Goal: Transaction & Acquisition: Purchase product/service

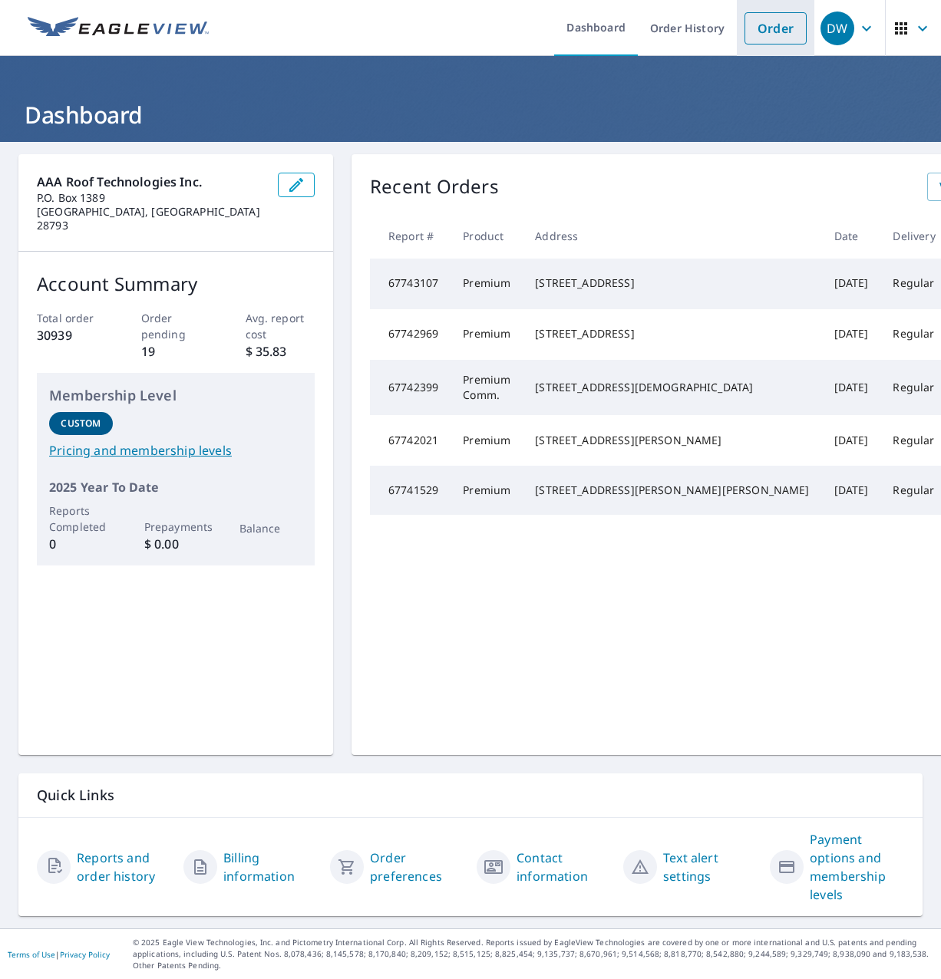
click at [756, 22] on link "Order" at bounding box center [775, 28] width 62 height 32
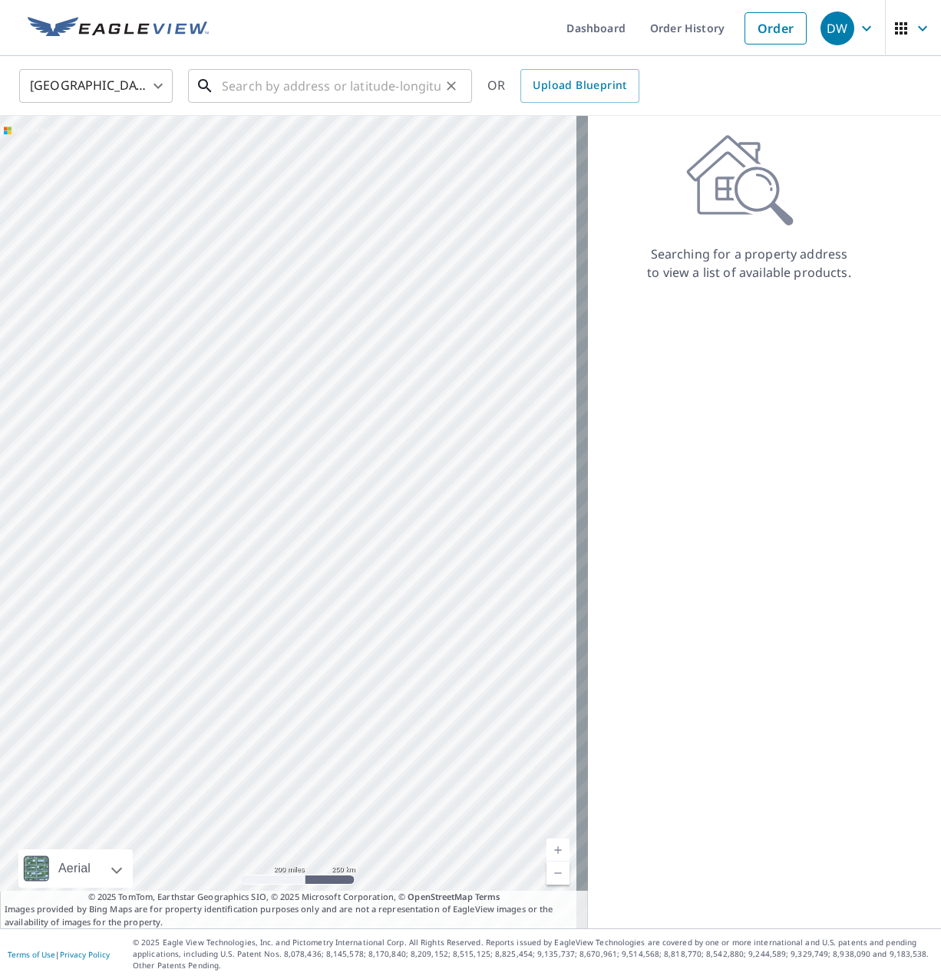
click at [334, 85] on input "text" at bounding box center [331, 85] width 219 height 43
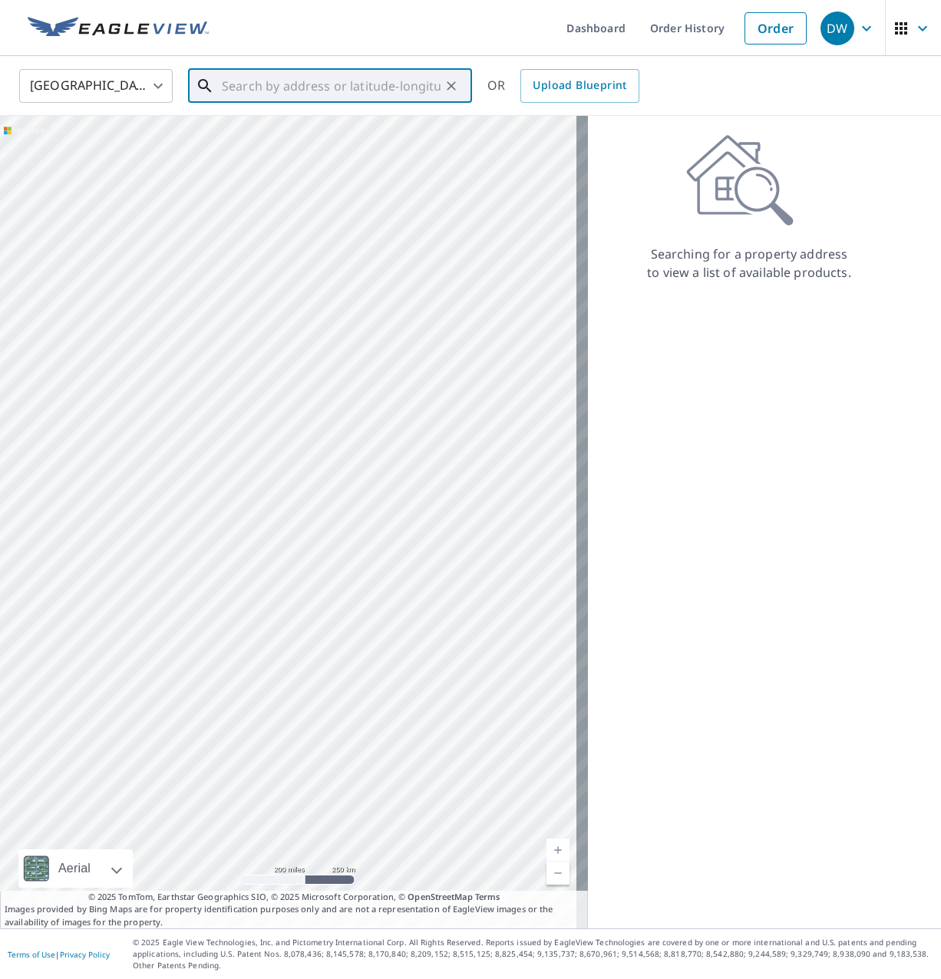
click at [235, 87] on input "text" at bounding box center [331, 85] width 219 height 43
paste input "114 Jamaica Dr Wilmington NC 28401"
click at [275, 131] on span "[STREET_ADDRESS]" at bounding box center [339, 130] width 241 height 18
type input "114 Jamaica Dr Wilmington, NC 28401"
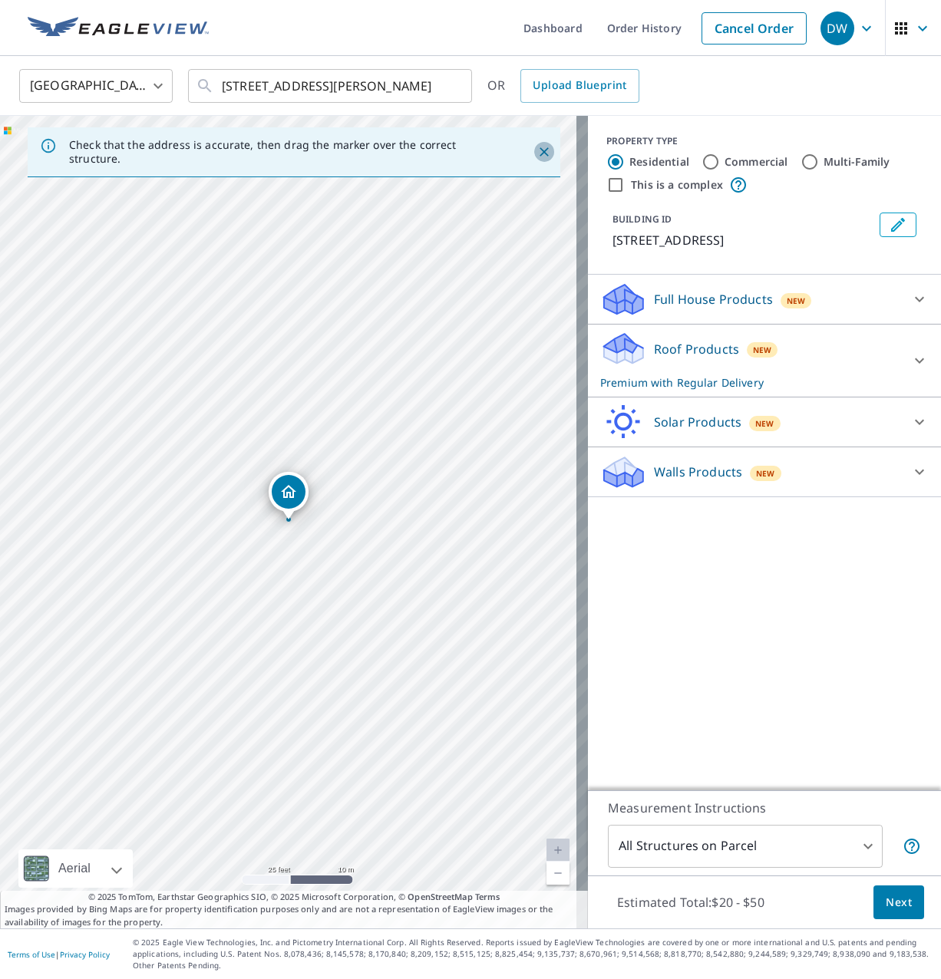
click at [536, 155] on icon "Close" at bounding box center [543, 151] width 15 height 15
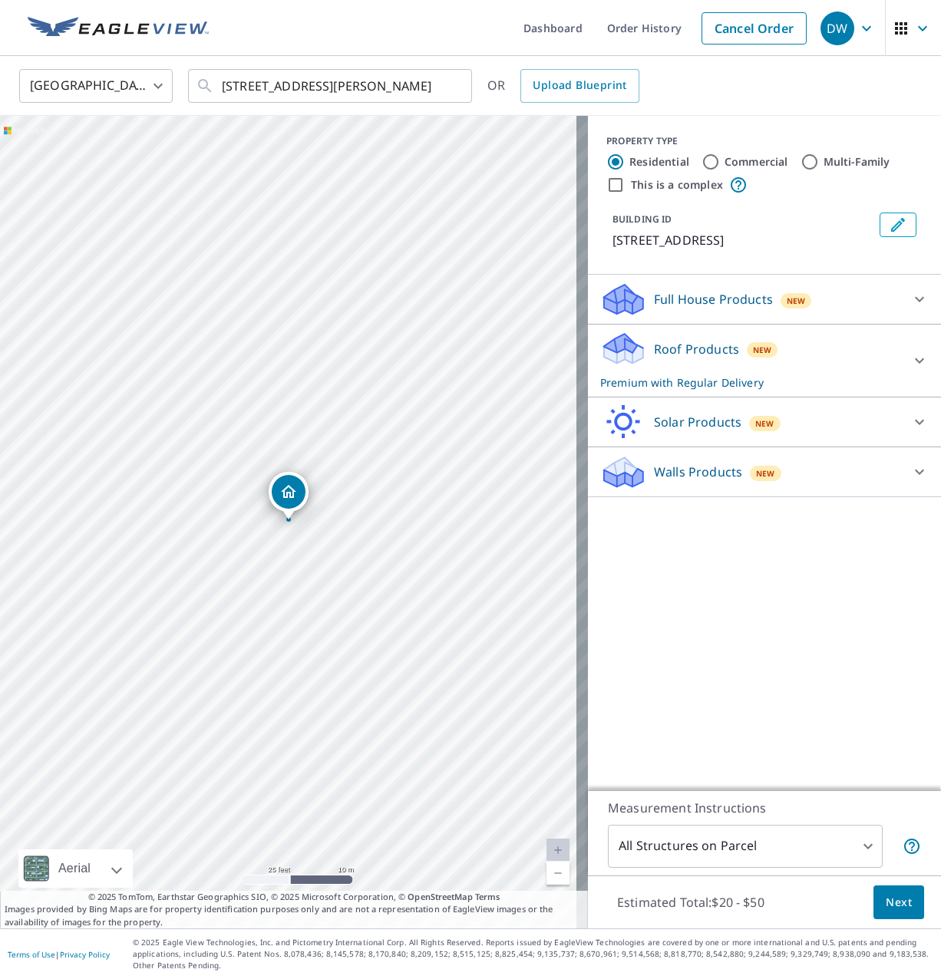
click at [894, 905] on span "Next" at bounding box center [898, 902] width 26 height 19
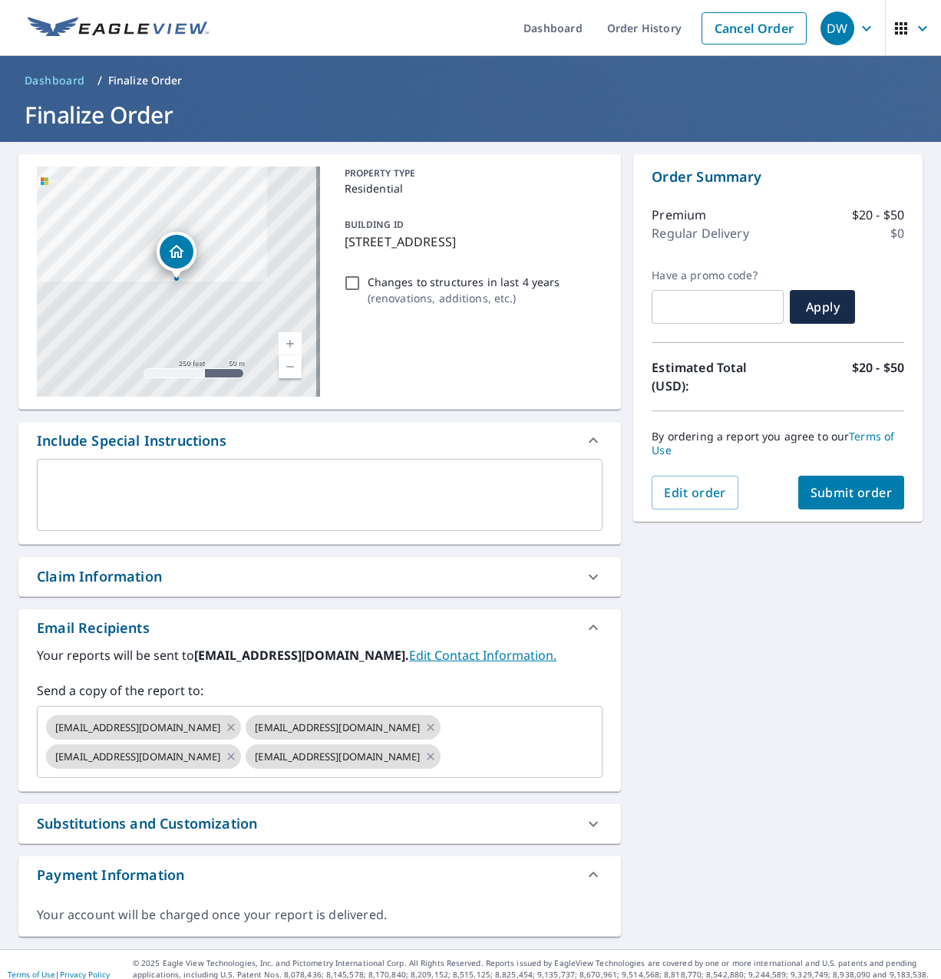
click at [130, 578] on div "Claim Information" at bounding box center [99, 576] width 125 height 21
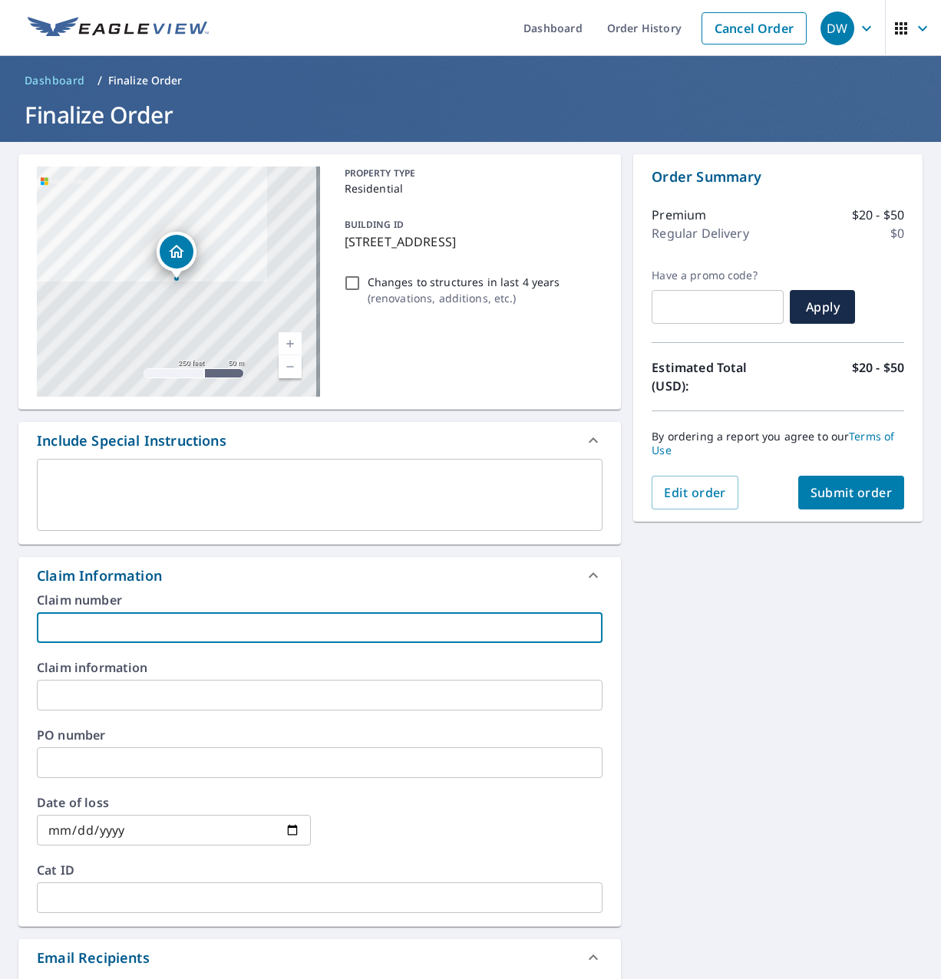
click at [114, 618] on input "text" at bounding box center [319, 627] width 565 height 31
paste input "[PERSON_NAME] WoNum # 25-2315"
type input "[PERSON_NAME] WoNum # 25-2315"
click at [810, 489] on span "Submit order" at bounding box center [851, 492] width 82 height 17
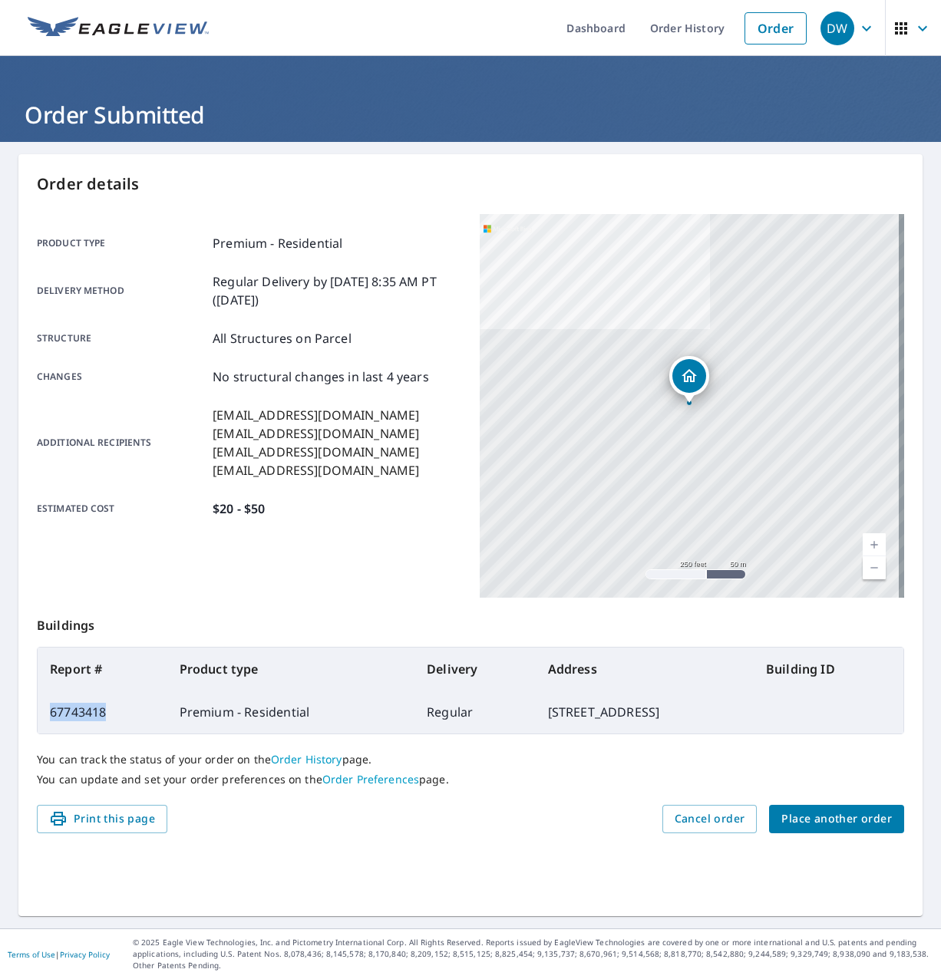
drag, startPoint x: 51, startPoint y: 711, endPoint x: 129, endPoint y: 717, distance: 77.7
click at [129, 717] on td "67743418" at bounding box center [103, 711] width 130 height 43
copy td "67743418"
click at [805, 817] on span "Place another order" at bounding box center [836, 818] width 110 height 19
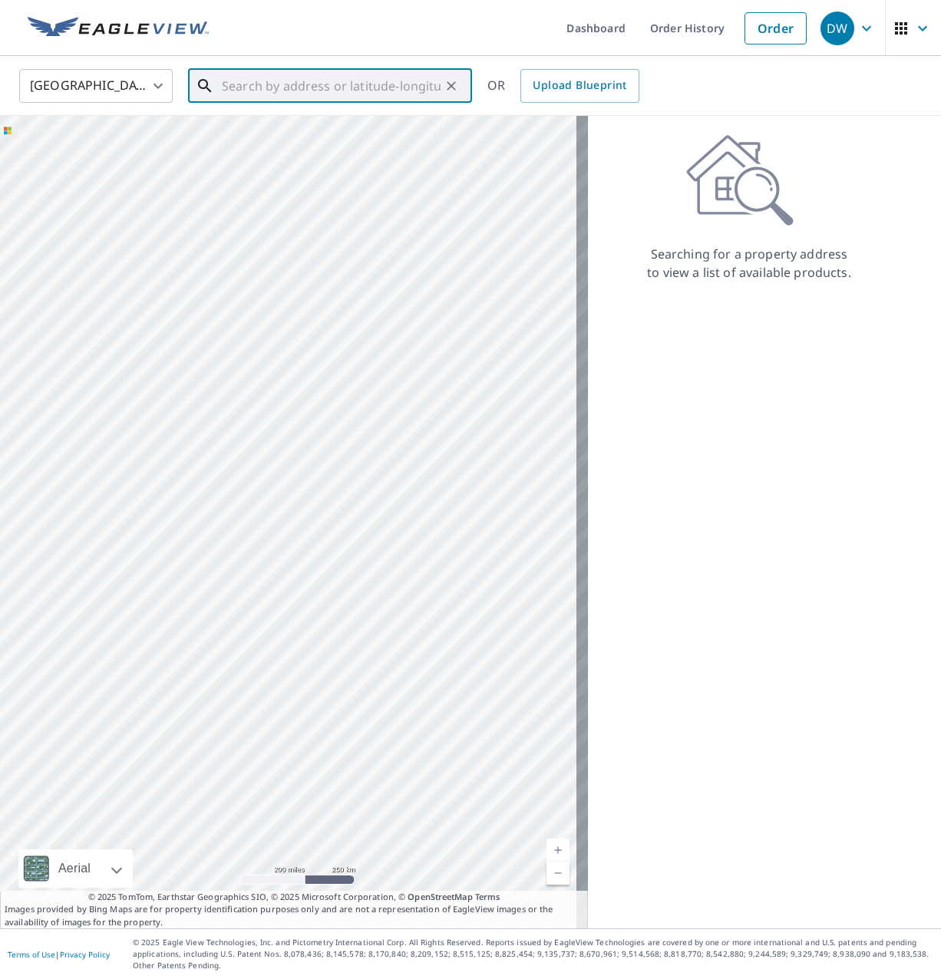
click at [259, 91] on input "text" at bounding box center [331, 85] width 219 height 43
paste input "[STREET_ADDRESS]"
click at [322, 132] on span "[STREET_ADDRESS]" at bounding box center [339, 130] width 241 height 18
type input "[STREET_ADDRESS]"
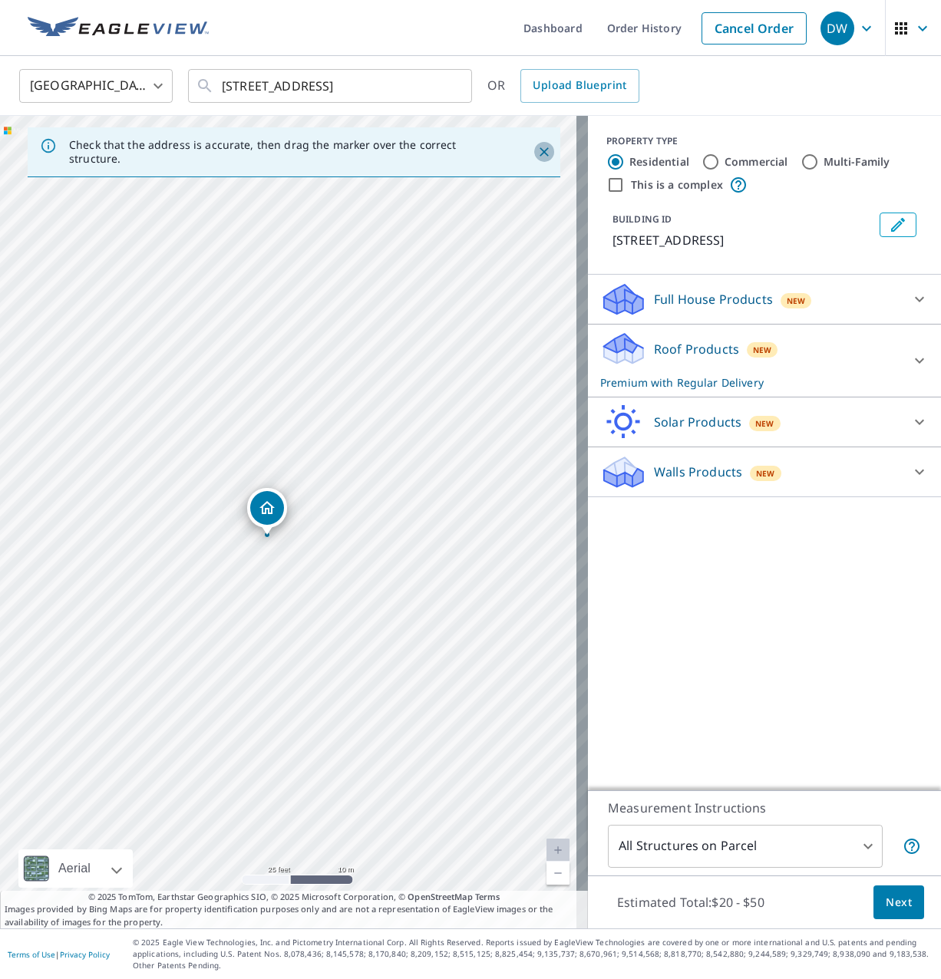
click at [536, 153] on icon "Close" at bounding box center [543, 151] width 15 height 15
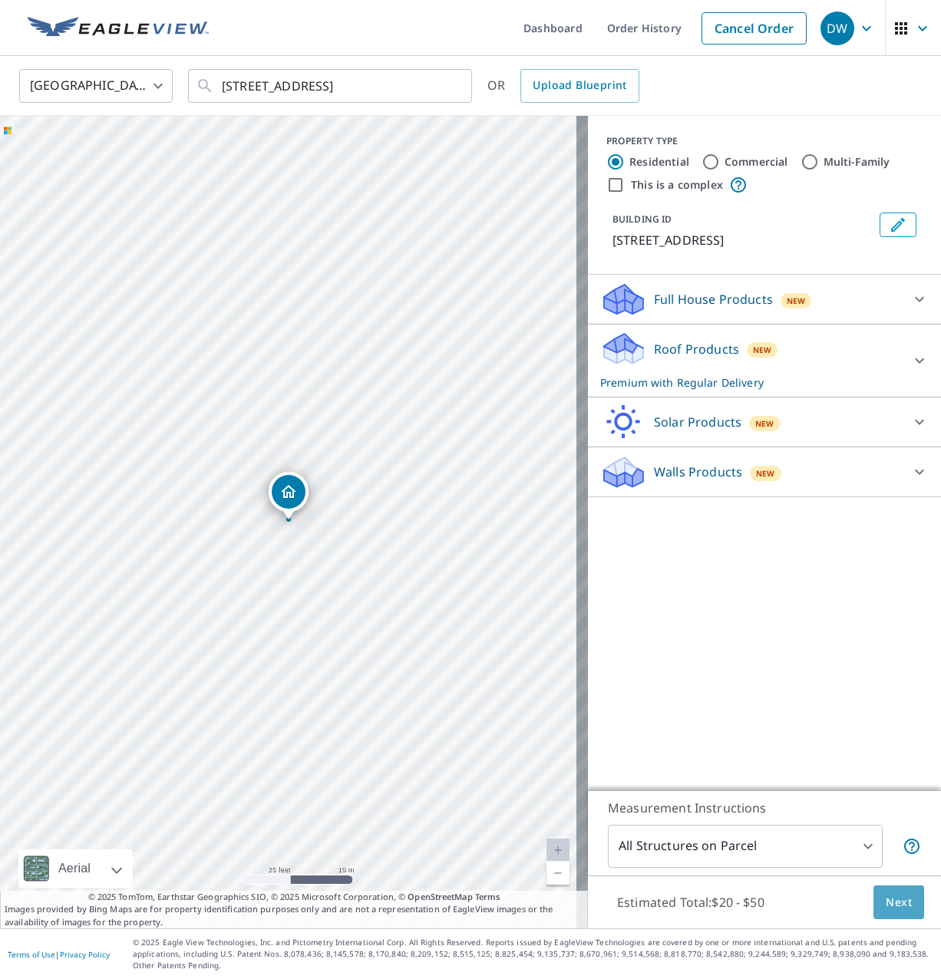
click at [885, 911] on span "Next" at bounding box center [898, 902] width 26 height 19
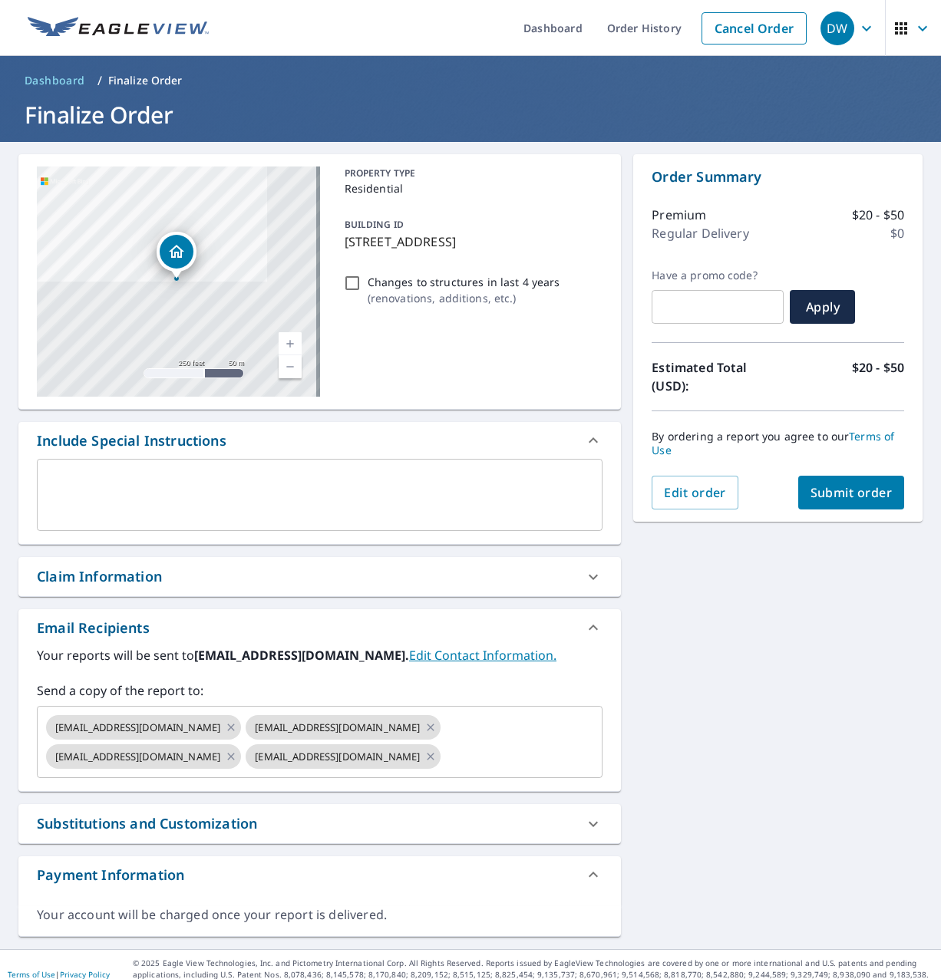
click at [187, 574] on div "Claim Information" at bounding box center [306, 576] width 538 height 21
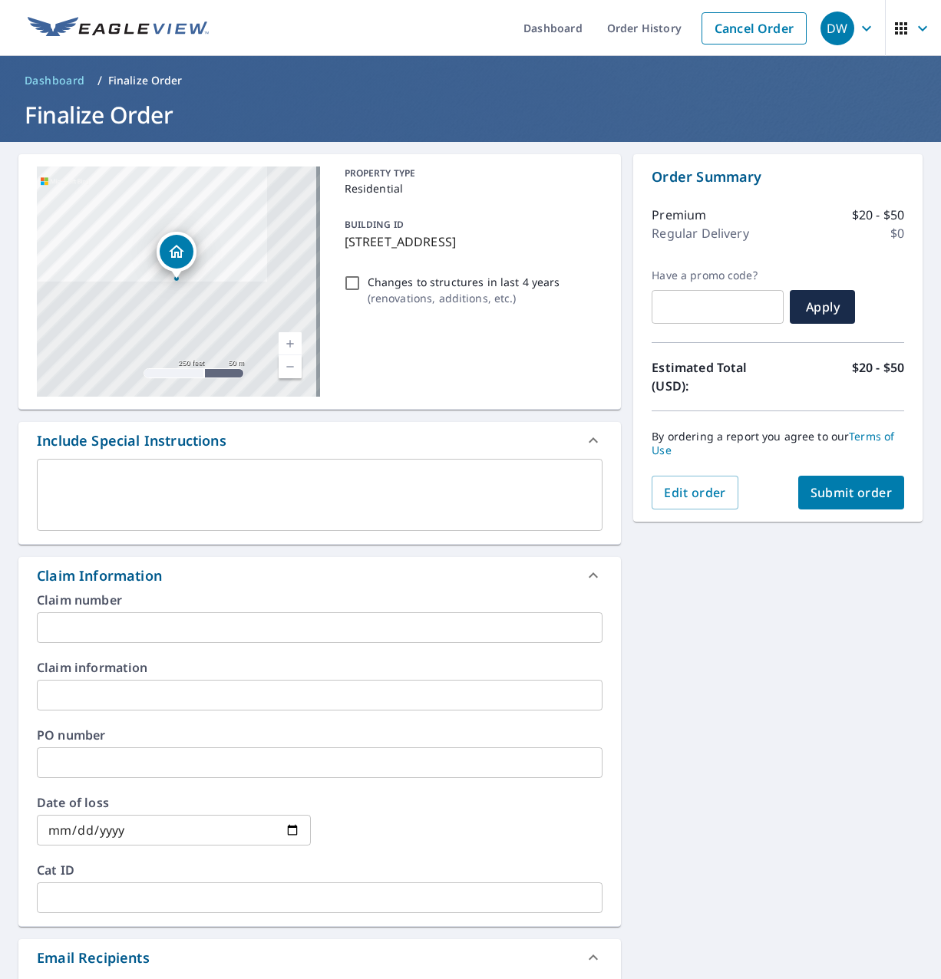
click at [117, 501] on textarea at bounding box center [320, 495] width 544 height 44
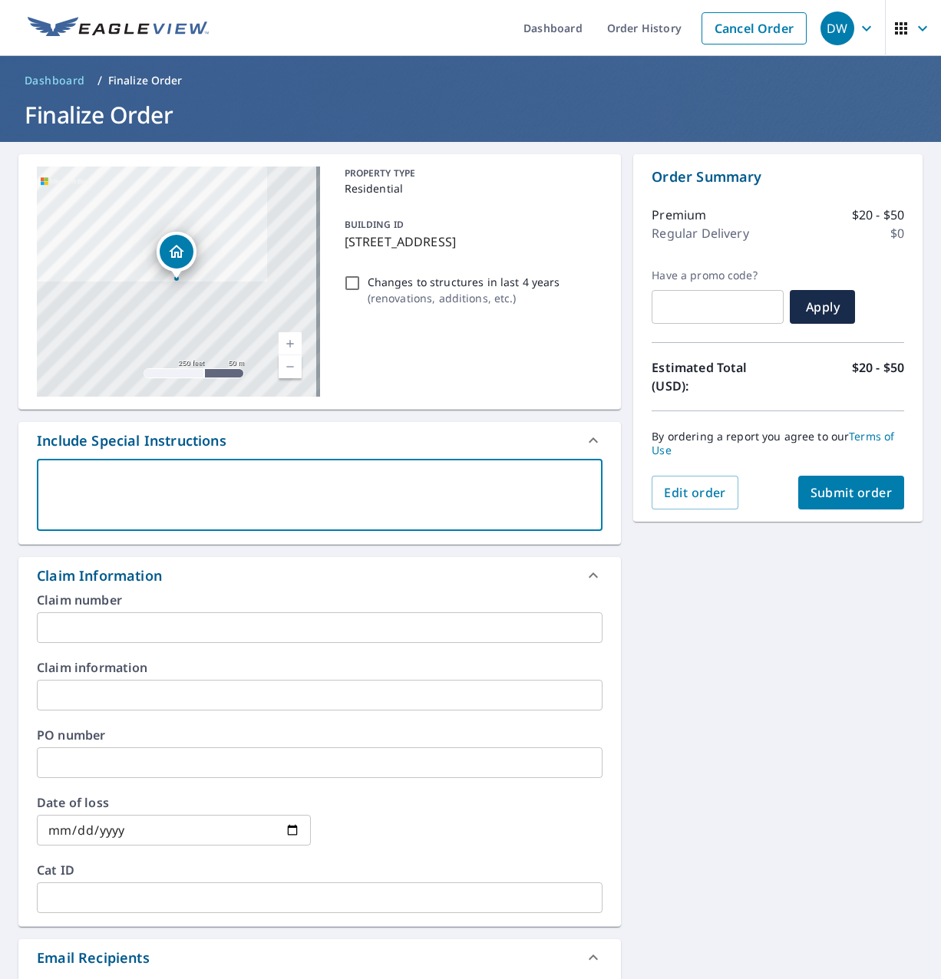
click at [108, 627] on input "text" at bounding box center [319, 627] width 565 height 31
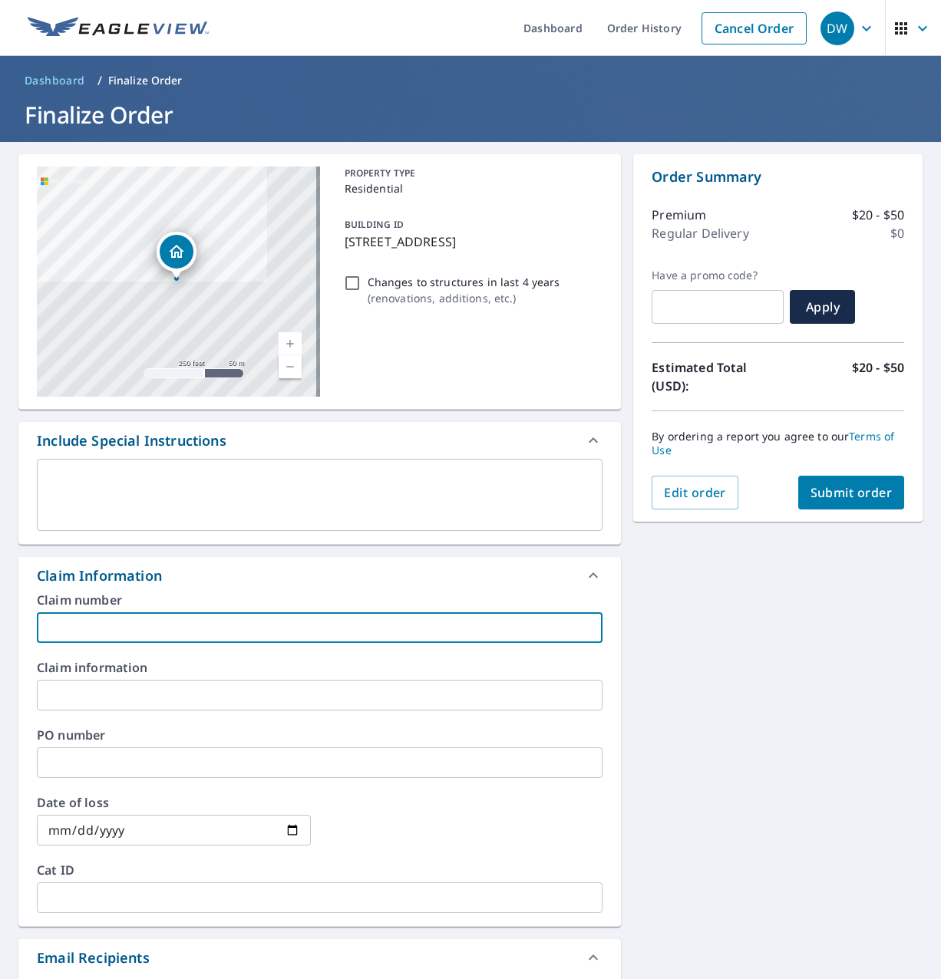
paste input "Le WoNum # 25-2314"
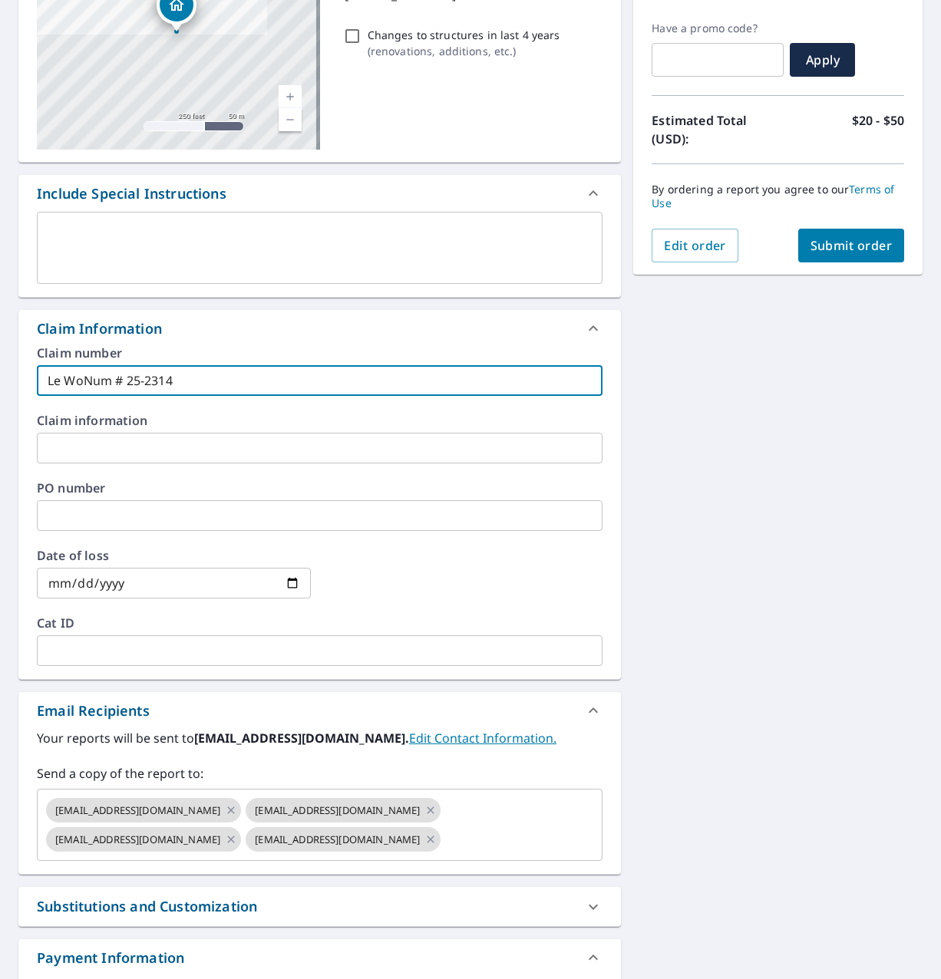
scroll to position [380, 0]
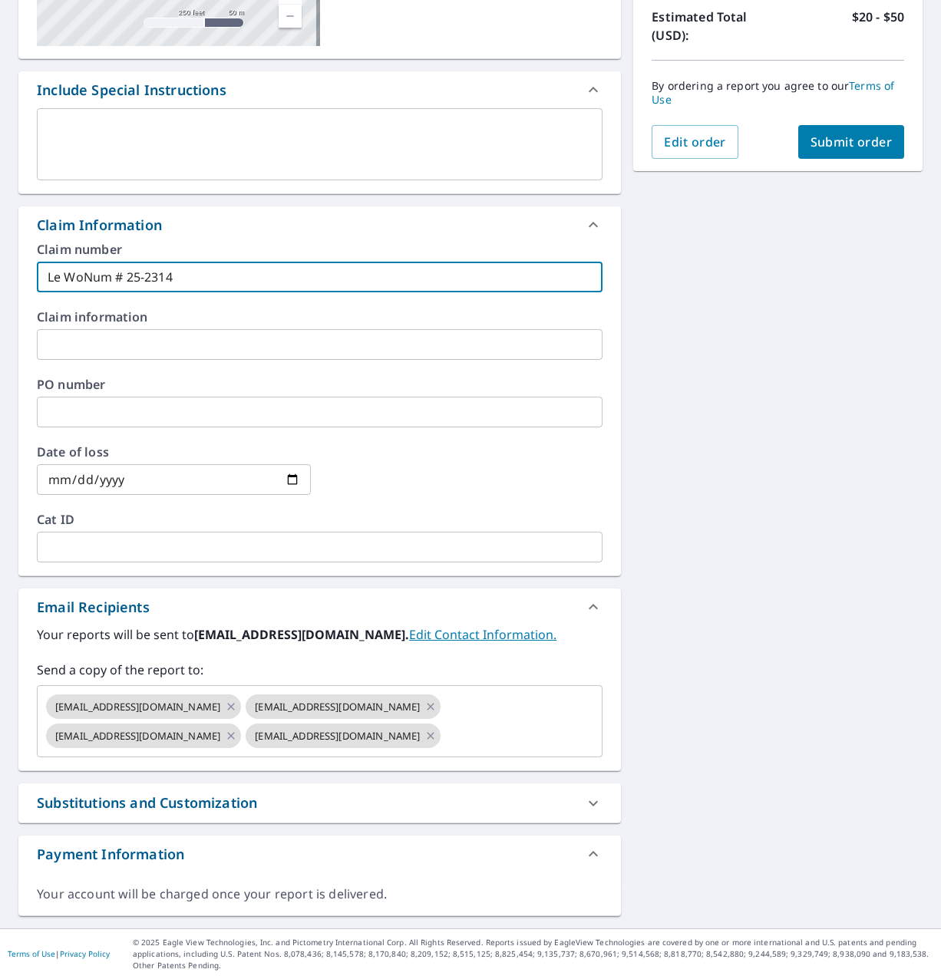
type input "Le WoNum # 25-2314"
click at [831, 133] on span "Submit order" at bounding box center [851, 141] width 82 height 17
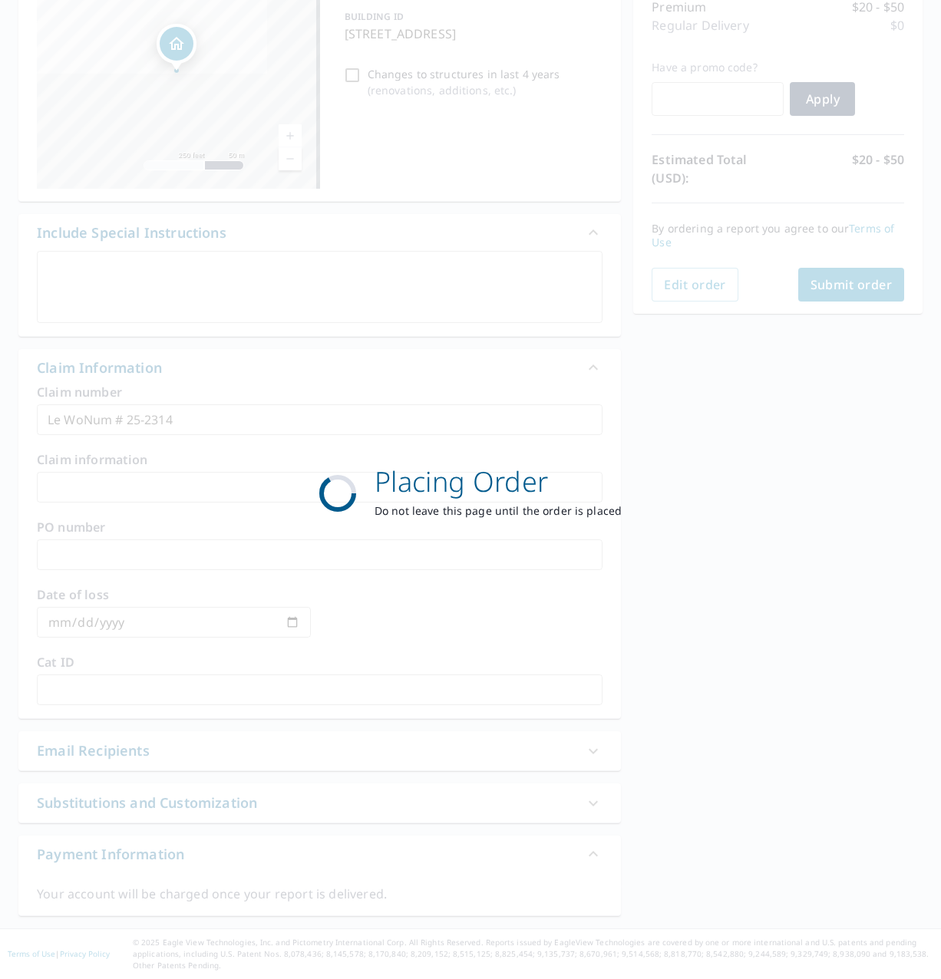
scroll to position [208, 0]
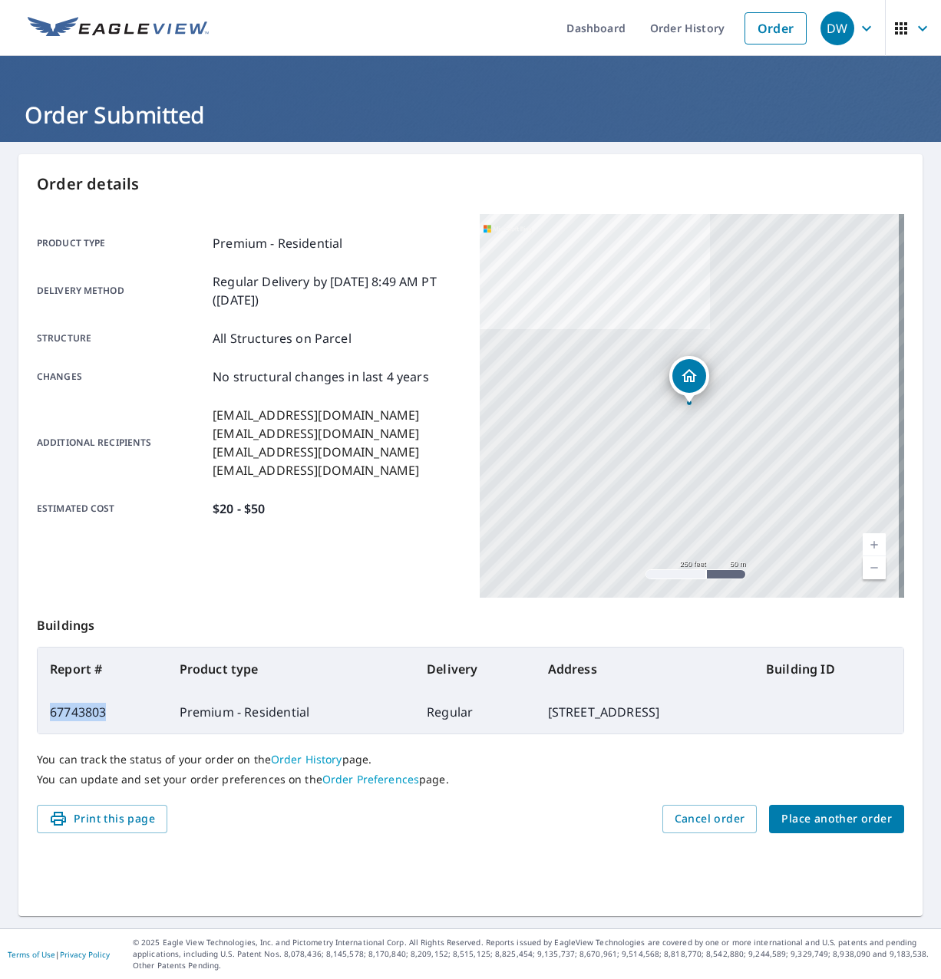
drag, startPoint x: 51, startPoint y: 710, endPoint x: 130, endPoint y: 705, distance: 79.9
click at [130, 705] on td "67743803" at bounding box center [103, 711] width 130 height 43
copy td "67743803"
click at [894, 28] on icon "button" at bounding box center [900, 28] width 12 height 12
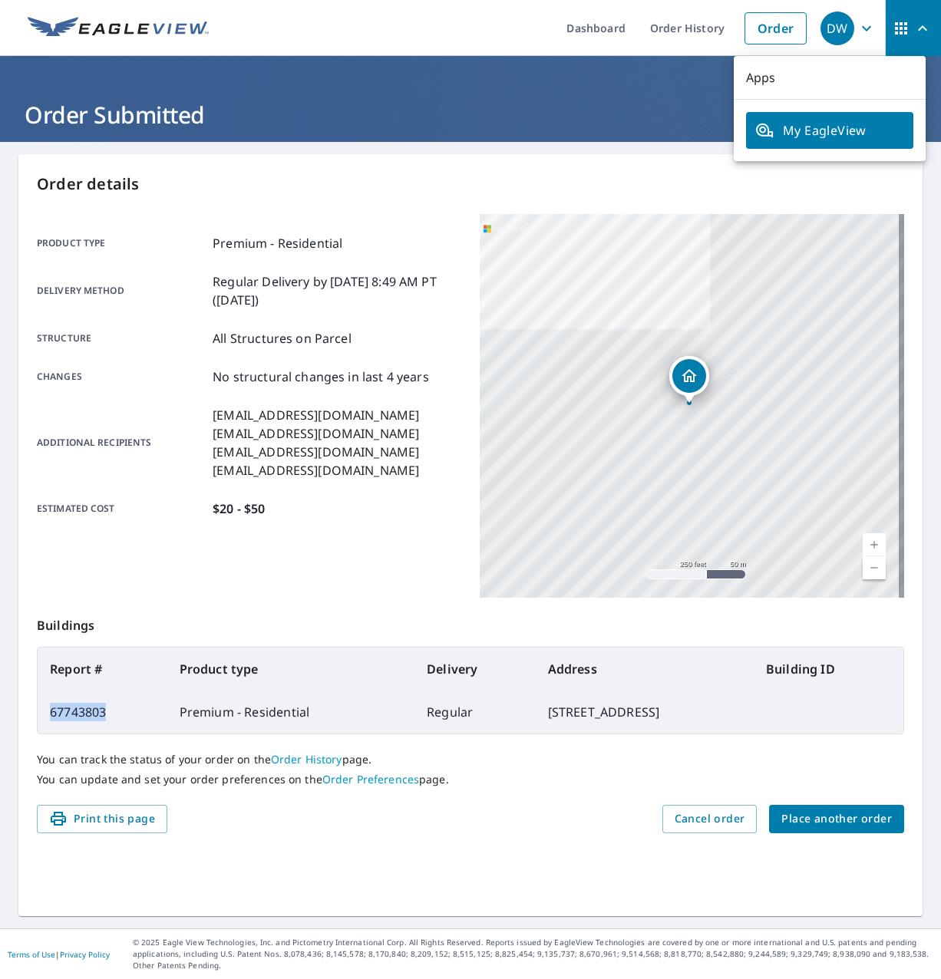
click at [894, 28] on icon "button" at bounding box center [900, 28] width 12 height 12
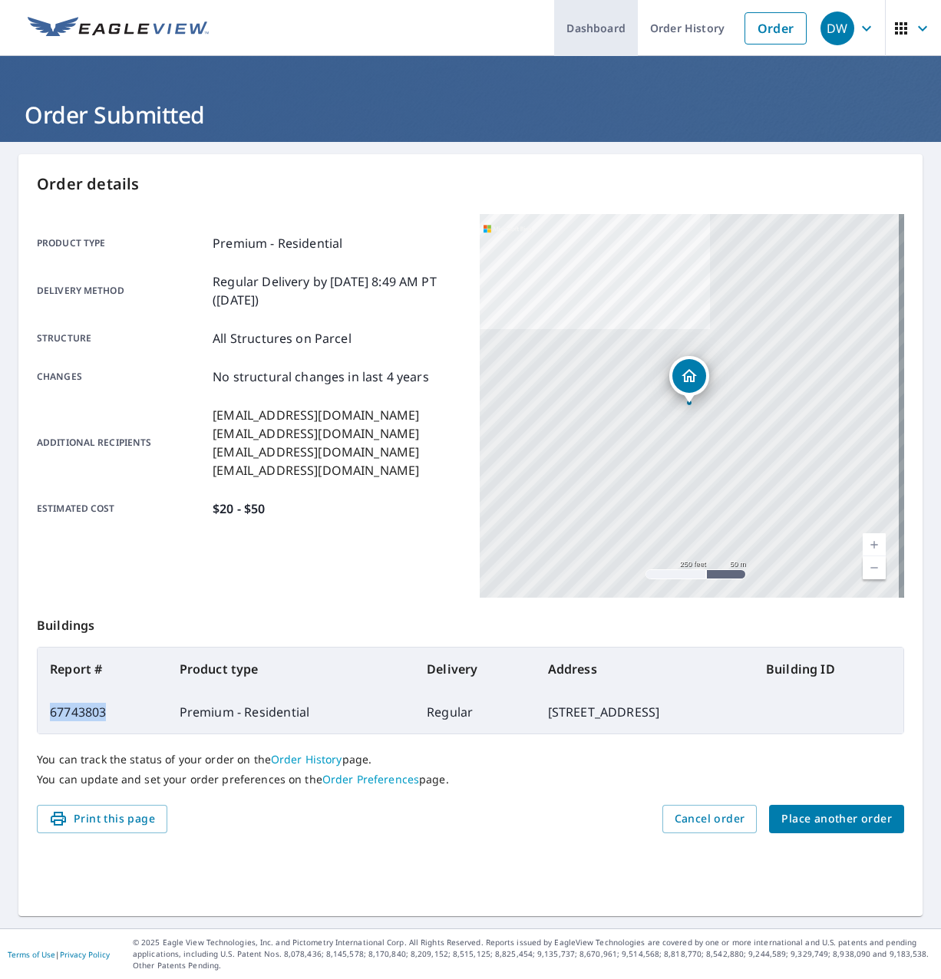
click at [599, 27] on link "Dashboard" at bounding box center [596, 28] width 84 height 56
